Goal: Information Seeking & Learning: Learn about a topic

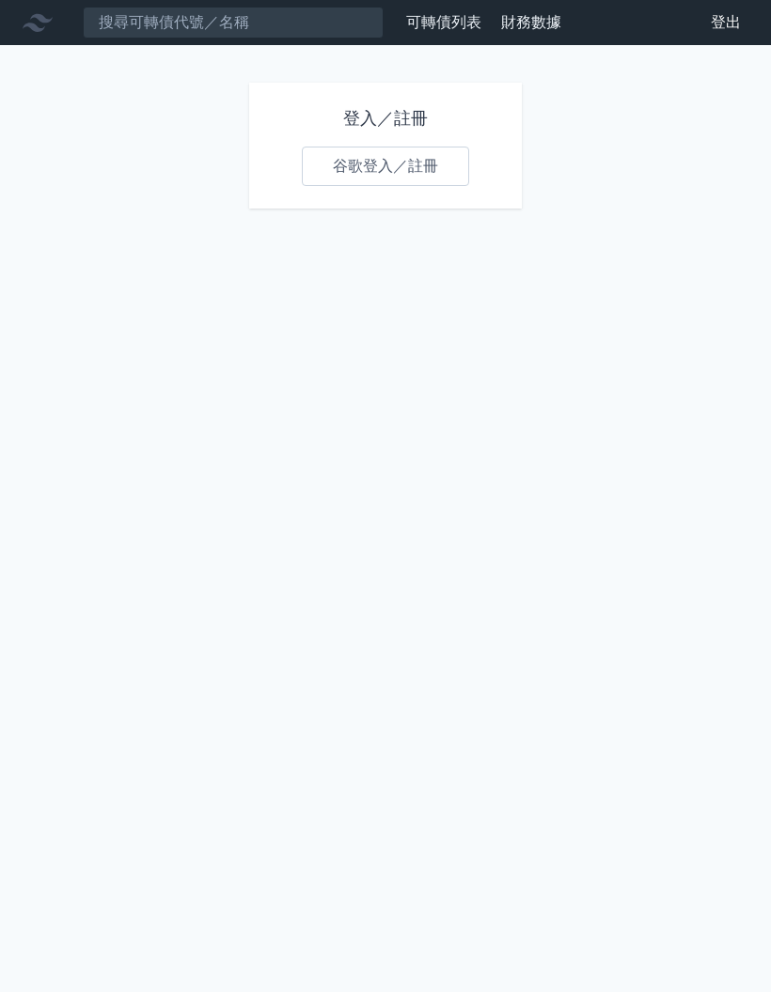
click at [415, 167] on font "谷歌登入／註冊" at bounding box center [385, 166] width 105 height 18
click at [383, 157] on font "谷歌登入／註冊" at bounding box center [385, 166] width 105 height 18
click at [406, 157] on font "谷歌登入／註冊" at bounding box center [385, 166] width 105 height 18
click at [399, 129] on h1 "登入／註冊" at bounding box center [385, 118] width 167 height 26
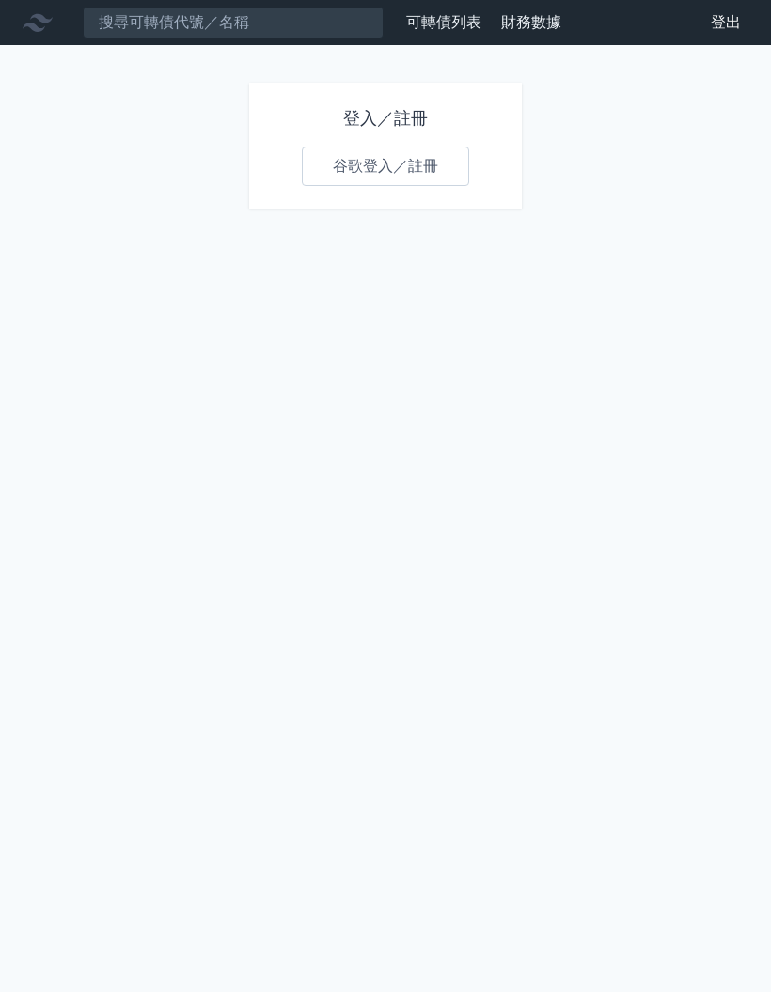
click at [426, 178] on link "谷歌登入／註冊" at bounding box center [385, 166] width 167 height 39
click at [419, 108] on font "登入／註冊" at bounding box center [385, 118] width 85 height 20
click at [440, 147] on link "谷歌登入／註冊" at bounding box center [385, 166] width 167 height 39
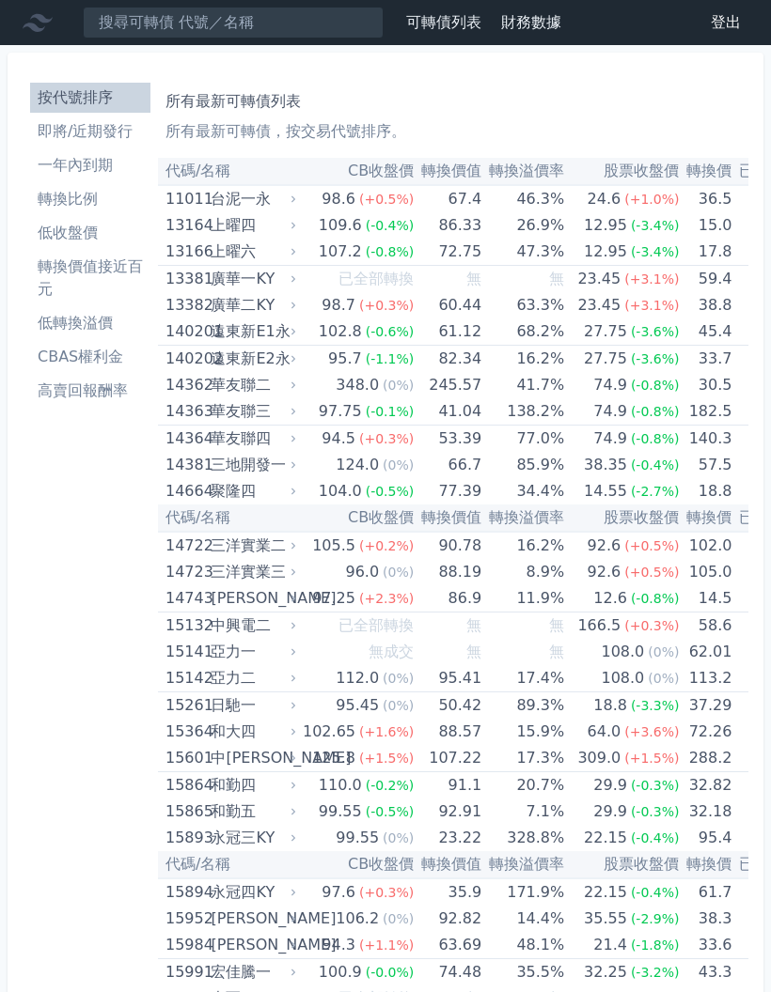
click at [97, 136] on li "即將/近期發行" at bounding box center [90, 131] width 120 height 23
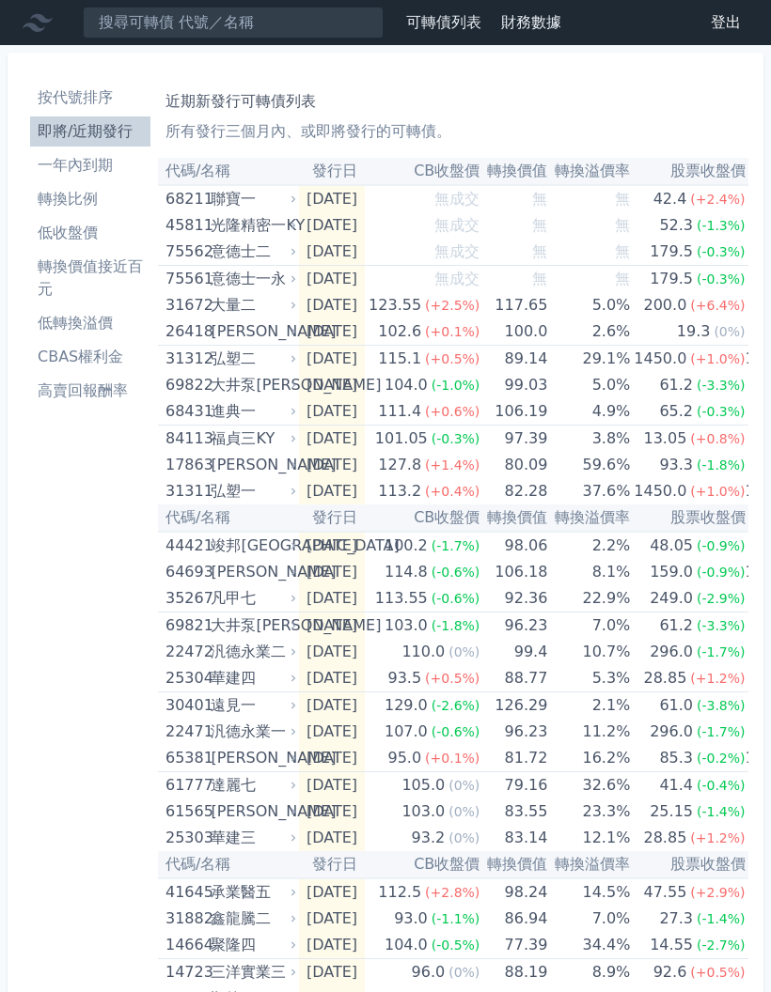
click at [123, 141] on li "即將/近期發行" at bounding box center [90, 131] width 120 height 23
click at [72, 198] on li "轉換比例" at bounding box center [90, 199] width 120 height 23
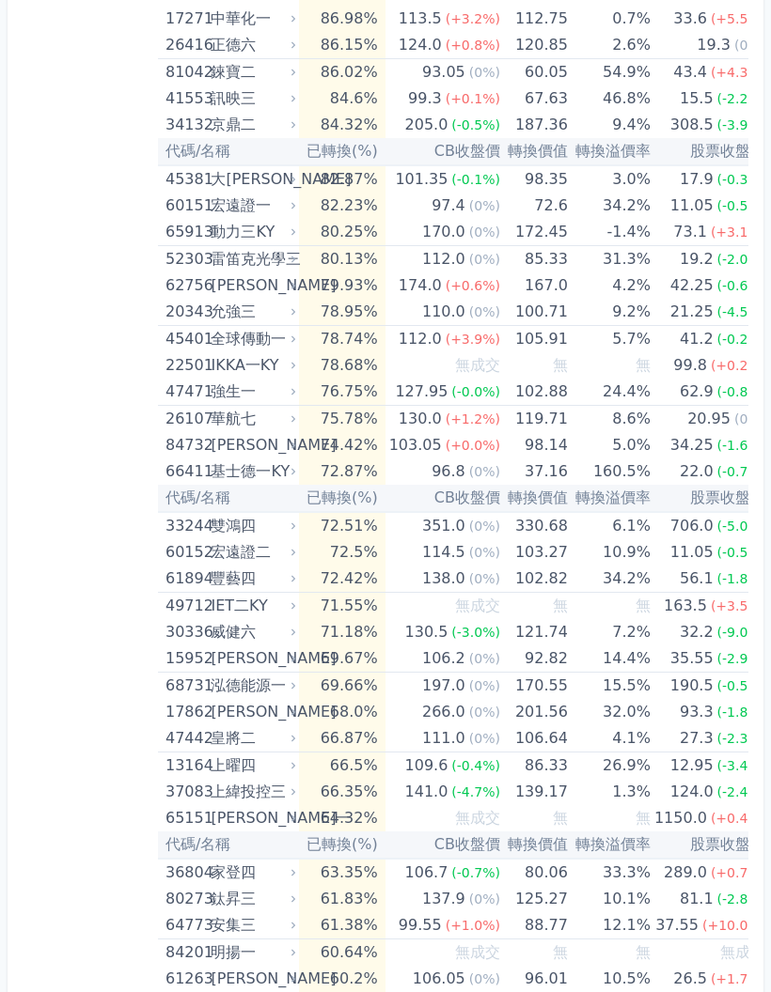
scroll to position [2102, 0]
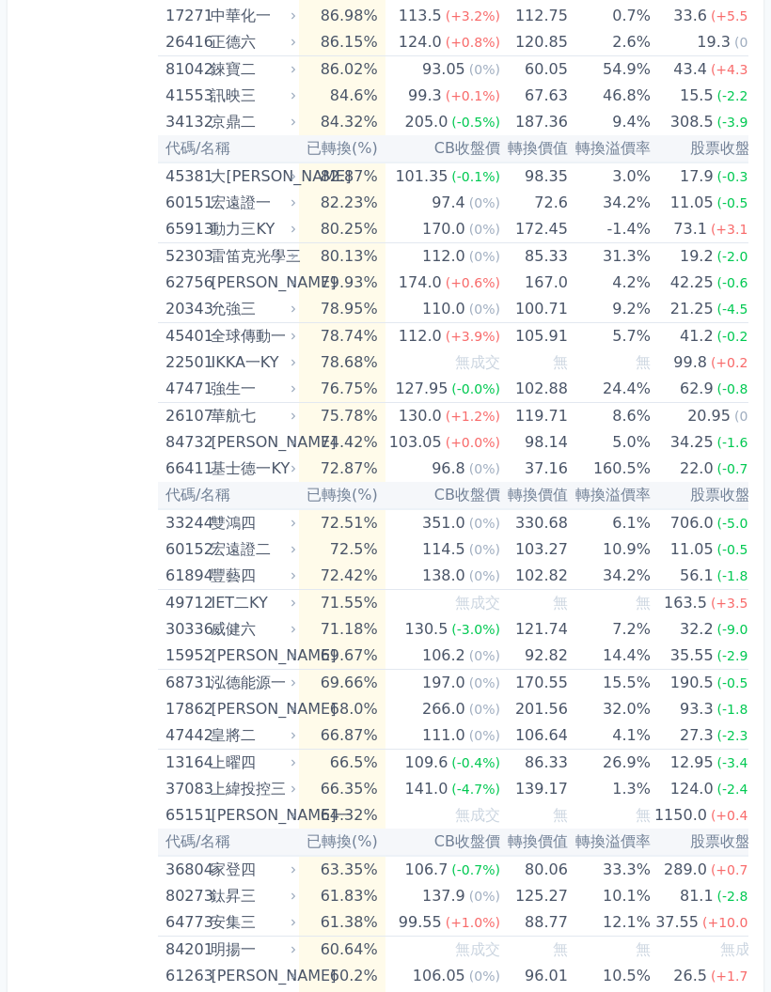
click at [70, 398] on div "按代號排序 即將/近期發行 一年內到期 轉換比例 低收盤價 轉換價值接近百元 低轉換溢價 CBAS權利金 高賣回報酬率" at bounding box center [90, 962] width 135 height 5978
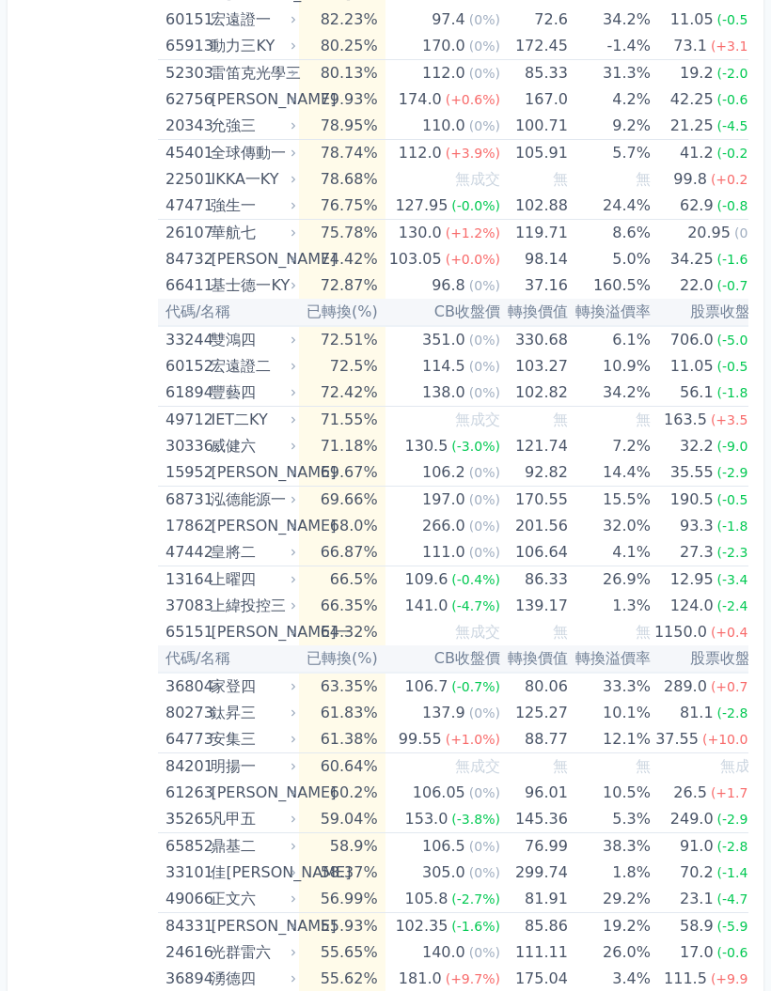
scroll to position [2286, 0]
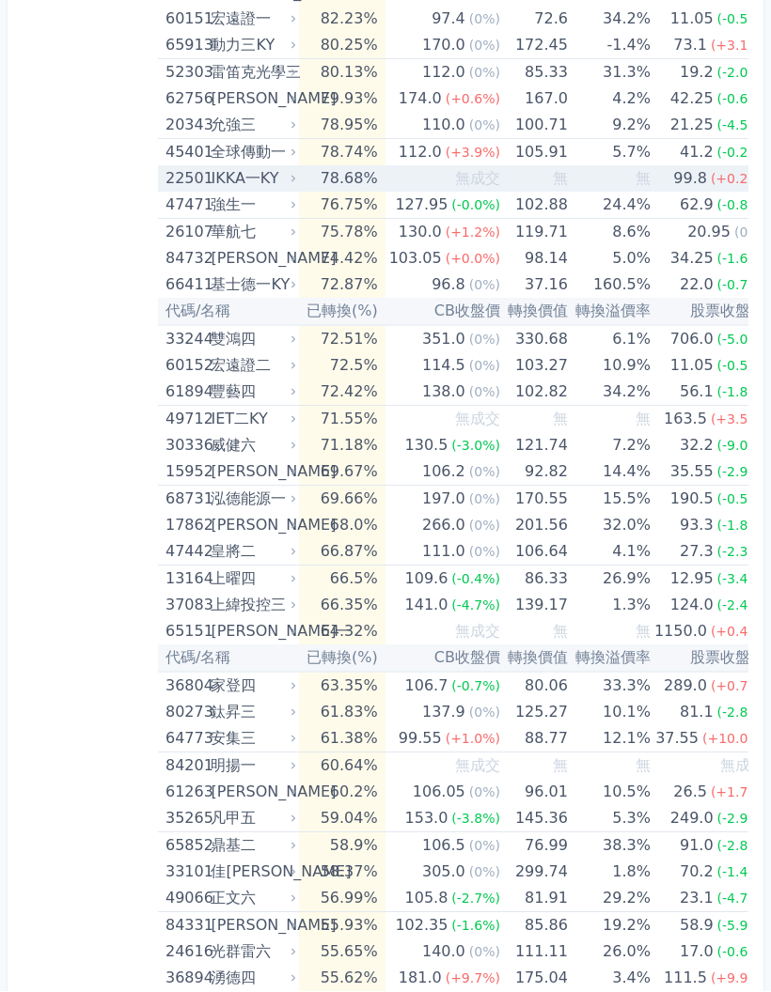
click at [260, 179] on div "IKKA一KY" at bounding box center [251, 179] width 82 height 26
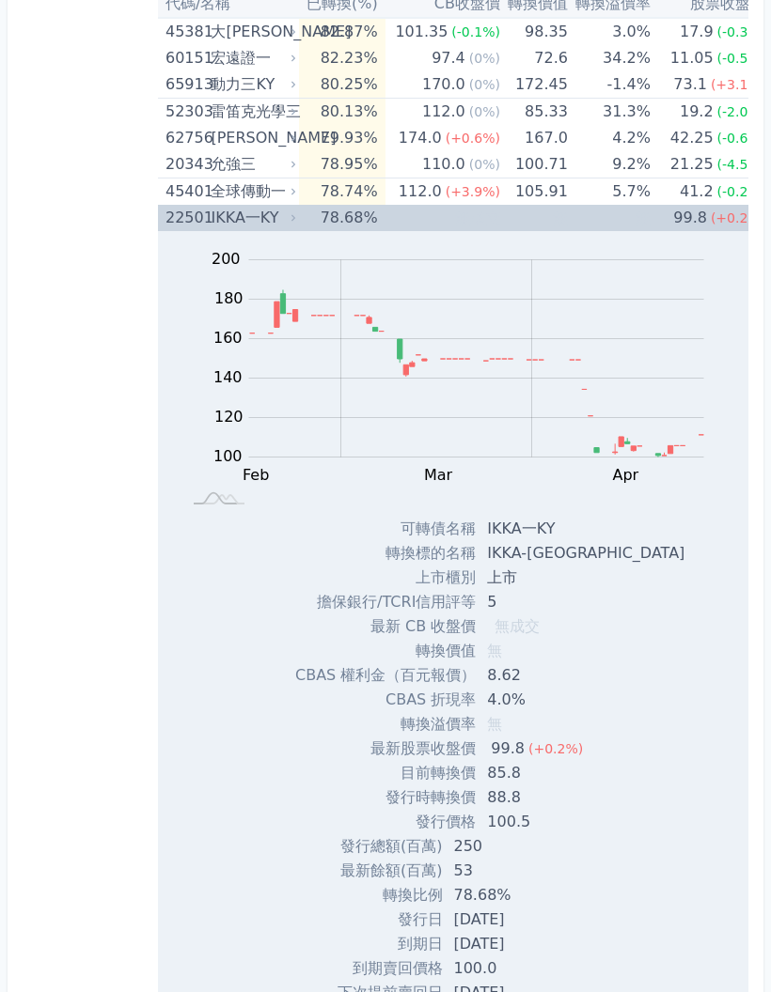
scroll to position [2246, 0]
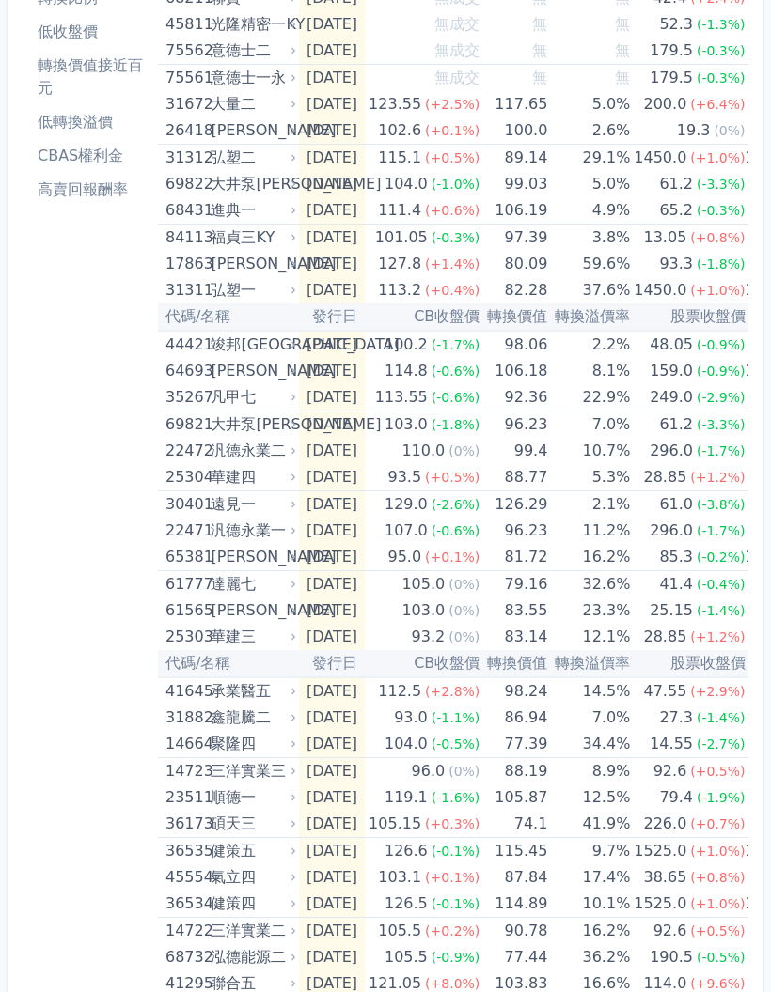
scroll to position [200, 0]
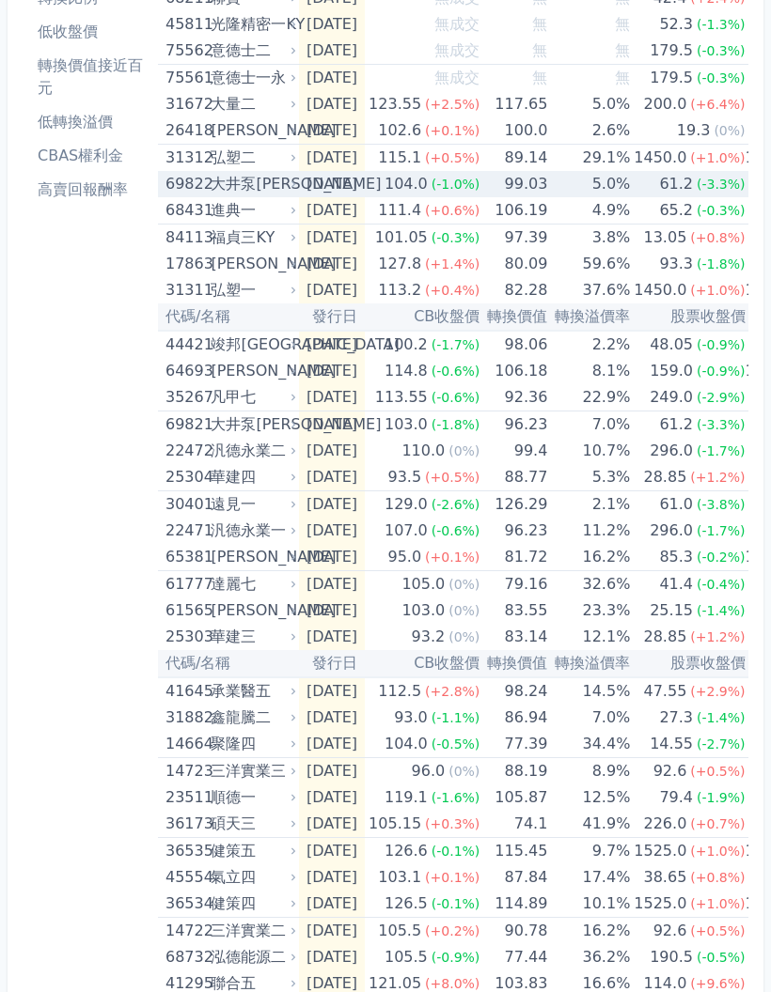
click at [273, 194] on div "大井泵[PERSON_NAME]" at bounding box center [251, 185] width 82 height 26
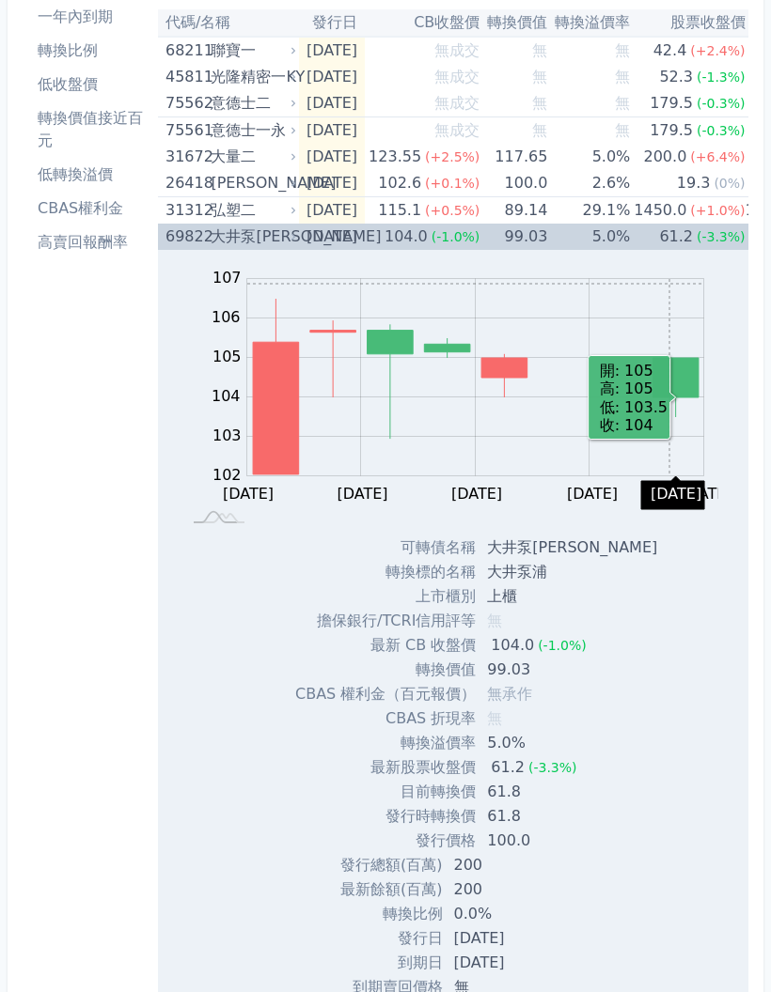
scroll to position [122, 0]
